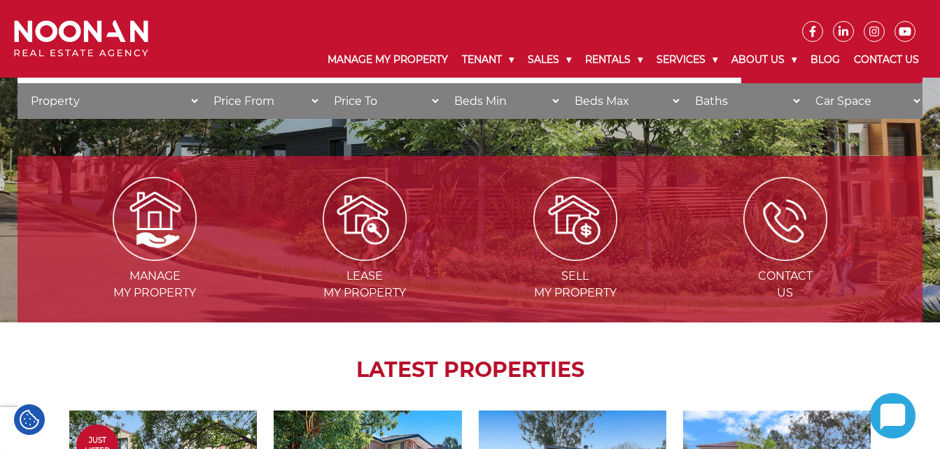
scroll to position [173, 0]
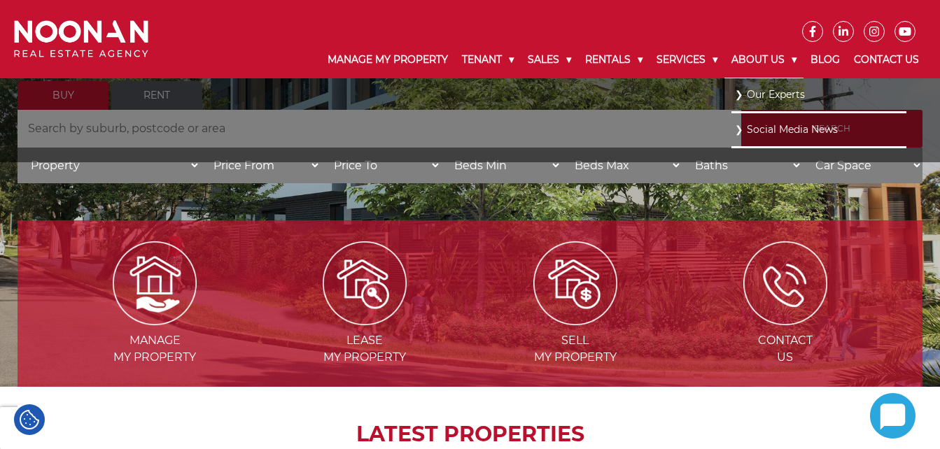
click at [781, 57] on link "About Us" at bounding box center [764, 60] width 79 height 36
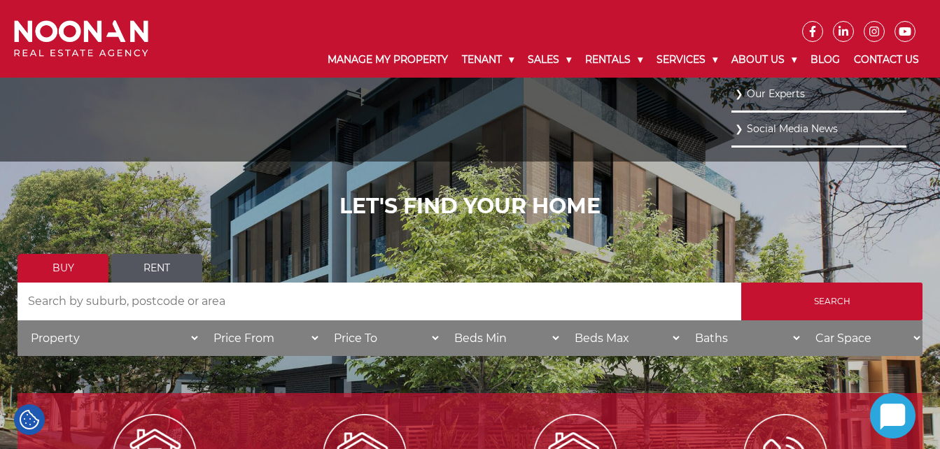
click at [781, 92] on link "Our Experts" at bounding box center [819, 94] width 168 height 19
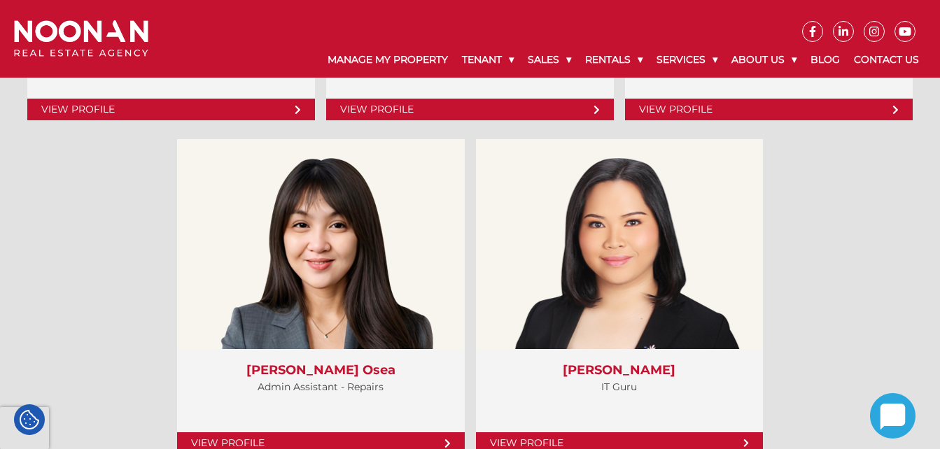
scroll to position [5399, 0]
